Goal: Information Seeking & Learning: Learn about a topic

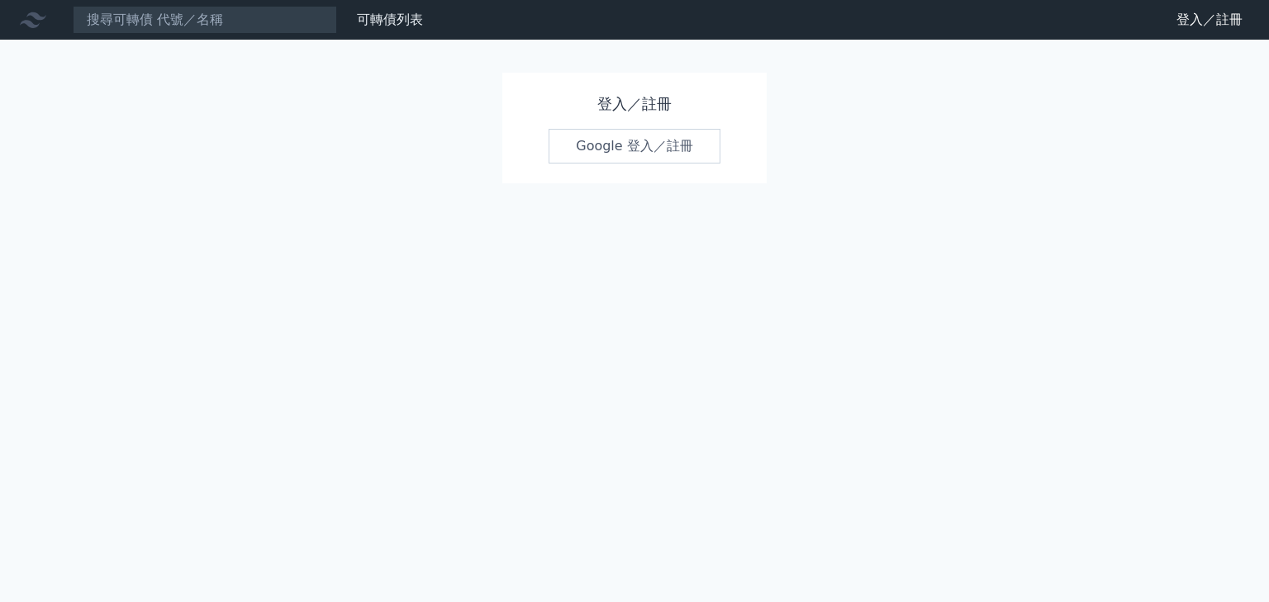
click at [616, 127] on div "登入／註冊 Google 登入／註冊" at bounding box center [634, 128] width 264 height 111
click at [626, 139] on link "Google 登入／註冊" at bounding box center [635, 146] width 172 height 35
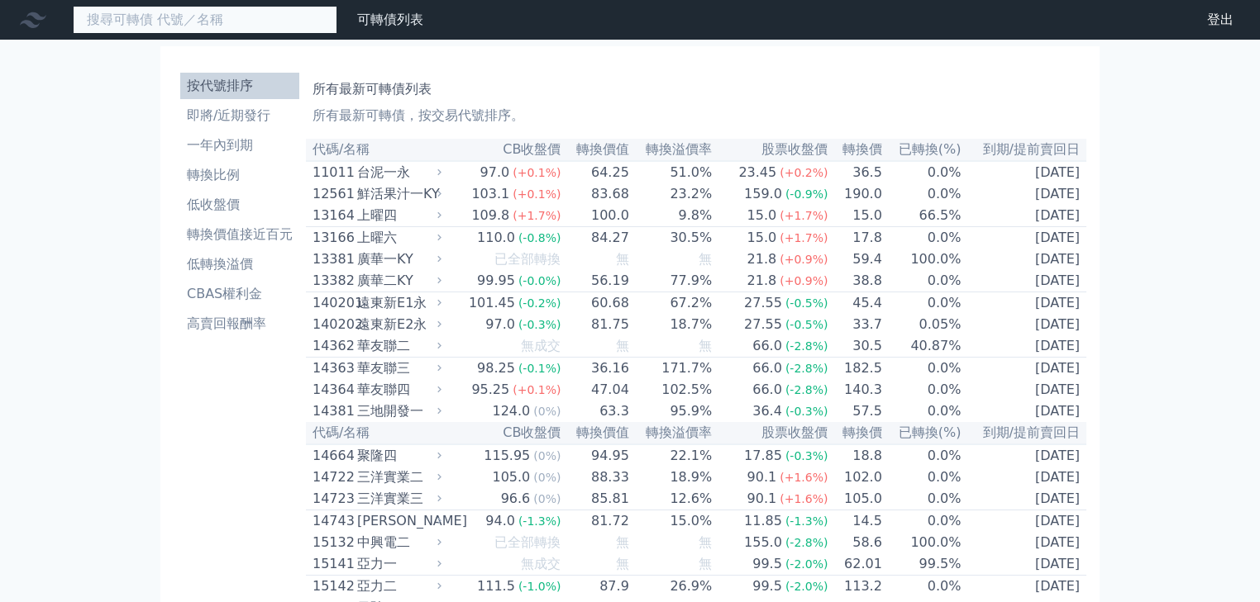
drag, startPoint x: 153, startPoint y: 18, endPoint x: 132, endPoint y: 13, distance: 21.2
click at [153, 18] on input at bounding box center [205, 20] width 264 height 28
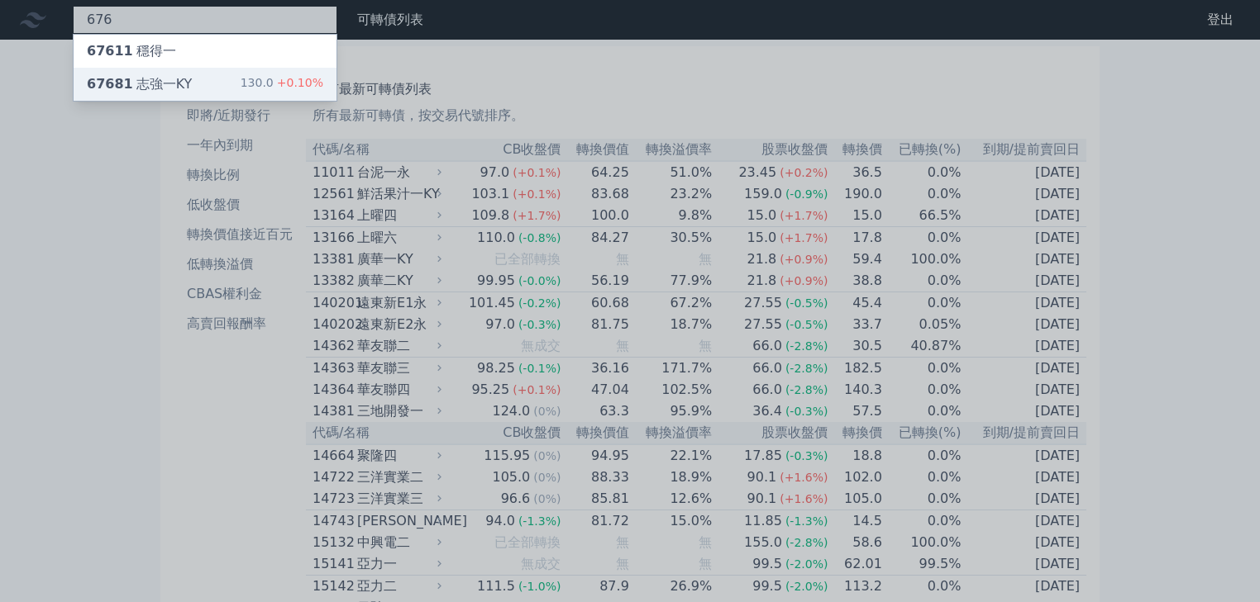
type input "676"
click at [205, 89] on div "67681 志強一KY 130.0 +0.10%" at bounding box center [205, 84] width 263 height 33
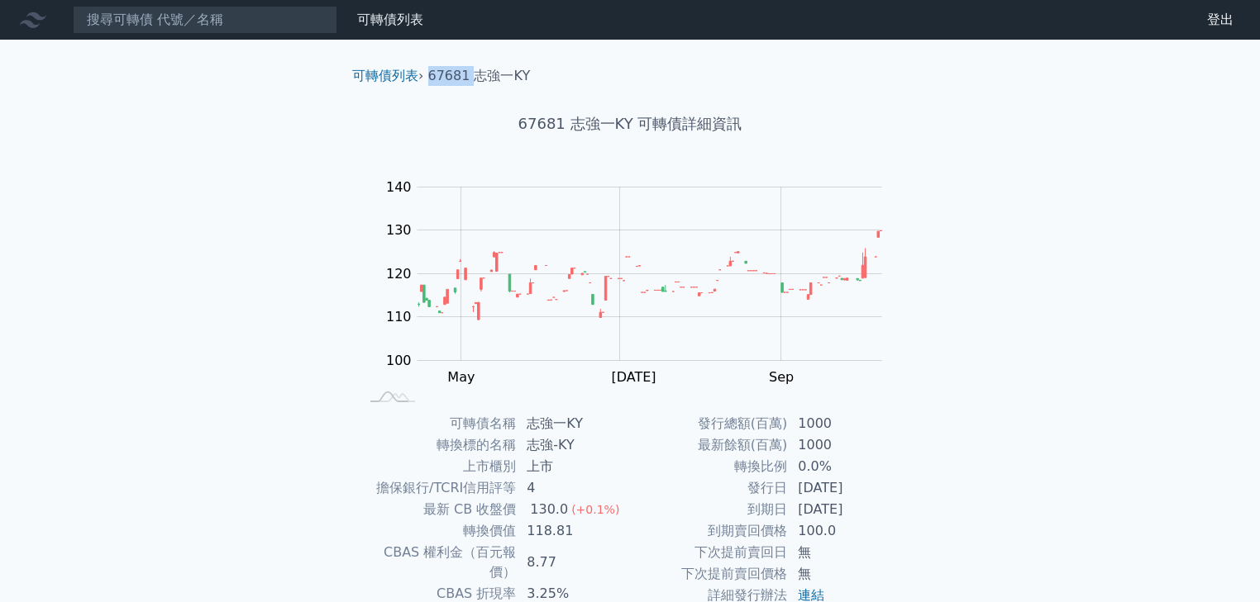
drag, startPoint x: 476, startPoint y: 75, endPoint x: 433, endPoint y: 77, distance: 43.0
click at [433, 77] on li "67681 志強一KY" at bounding box center [479, 76] width 102 height 20
click at [450, 79] on li "67681 志強一KY" at bounding box center [479, 76] width 102 height 20
drag, startPoint x: 460, startPoint y: 79, endPoint x: 427, endPoint y: 79, distance: 33.1
click at [427, 79] on ol "可轉債列表 › 67681 志強一KY" at bounding box center [630, 76] width 582 height 20
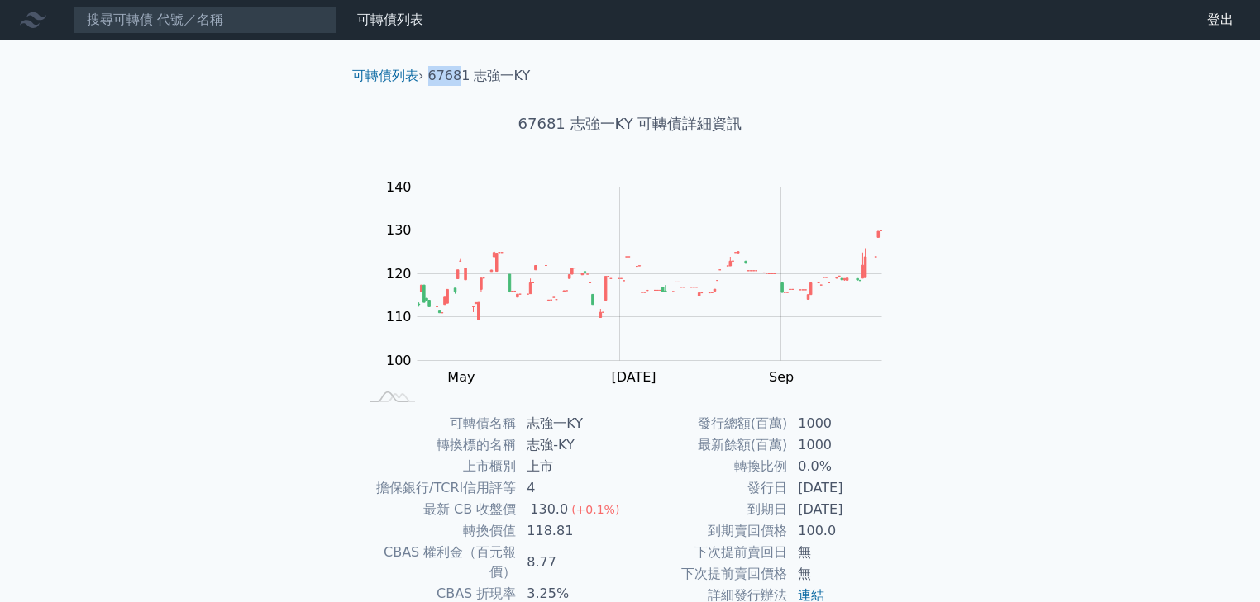
copy li "6768"
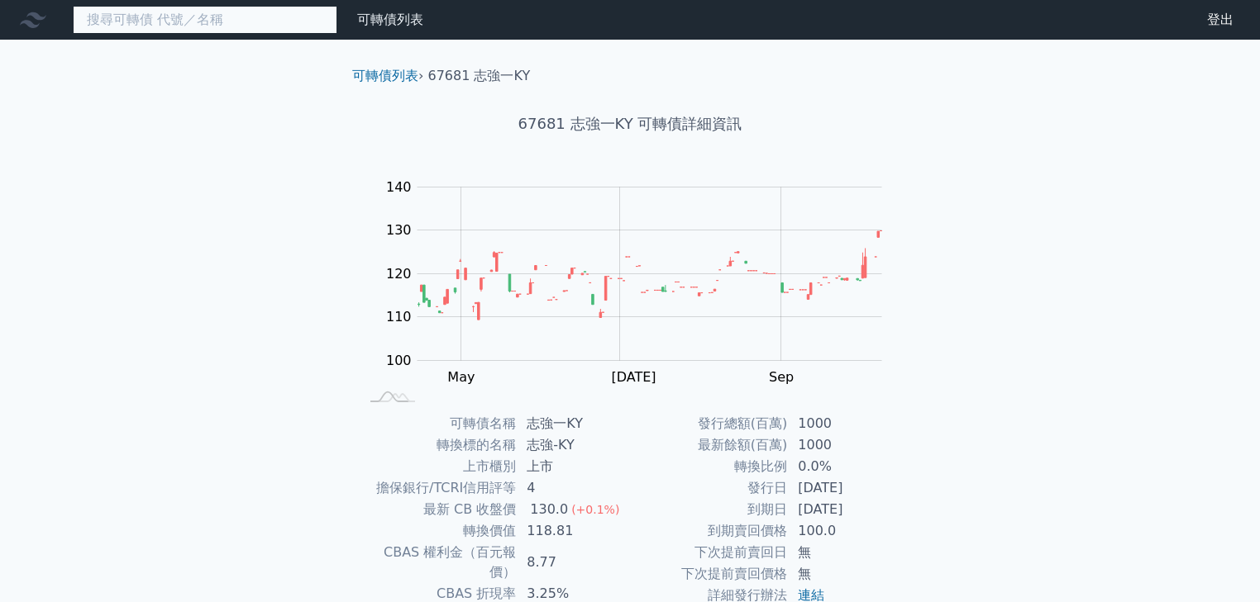
click at [228, 21] on input at bounding box center [205, 20] width 264 height 28
paste input "6768"
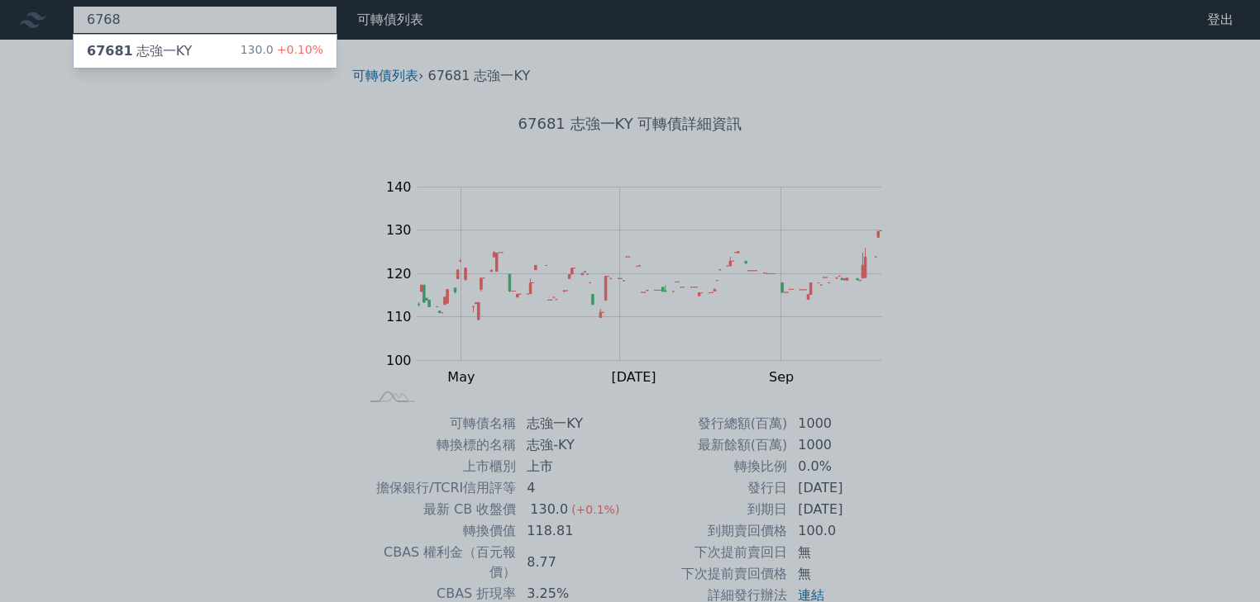
type input "6768"
drag, startPoint x: 1006, startPoint y: 221, endPoint x: 1008, endPoint y: 230, distance: 8.6
click at [1006, 221] on div at bounding box center [630, 301] width 1260 height 602
